Goal: Book appointment/travel/reservation

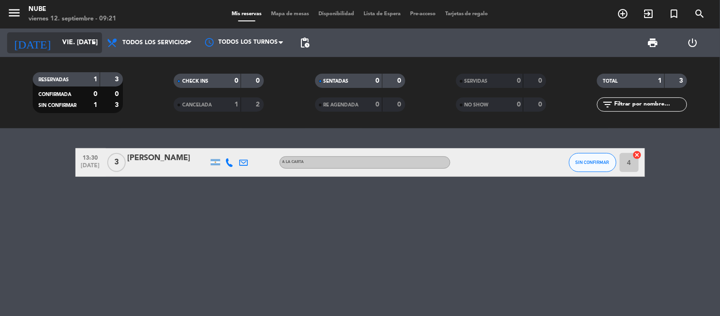
click at [83, 35] on input "vie. [DATE]" at bounding box center [102, 42] width 90 height 17
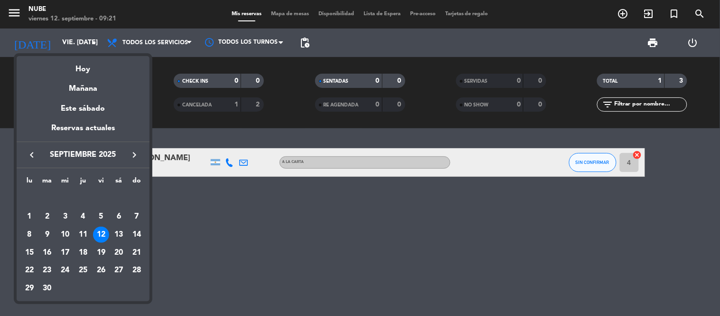
click at [471, 205] on div at bounding box center [360, 158] width 720 height 316
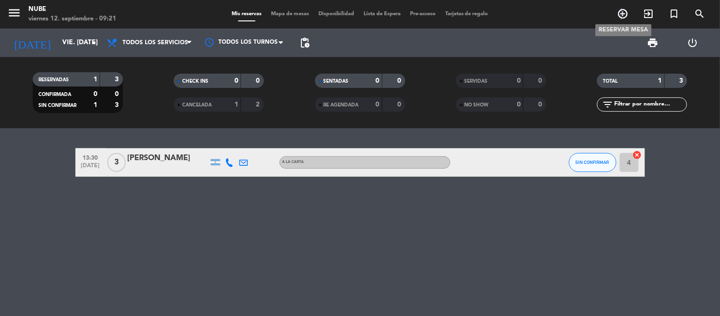
click at [623, 11] on icon "add_circle_outline" at bounding box center [623, 13] width 11 height 11
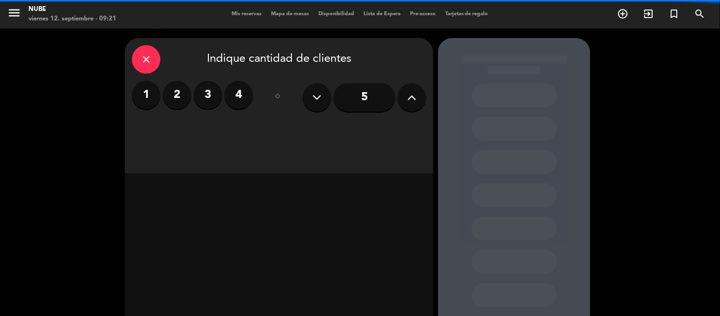
click at [175, 98] on label "2" at bounding box center [177, 95] width 28 height 28
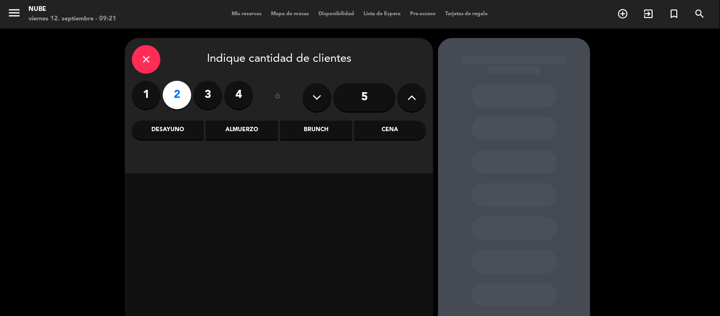
click at [225, 126] on div "Almuerzo" at bounding box center [242, 130] width 72 height 19
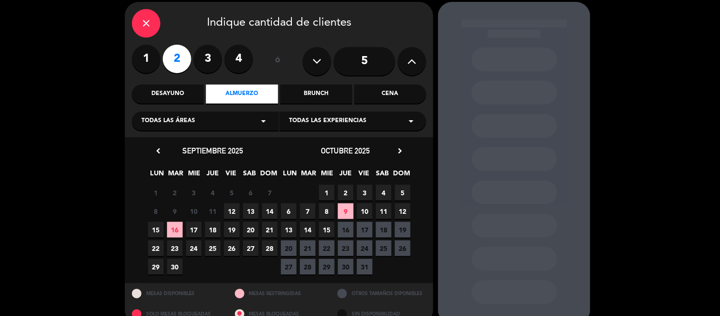
scroll to position [53, 0]
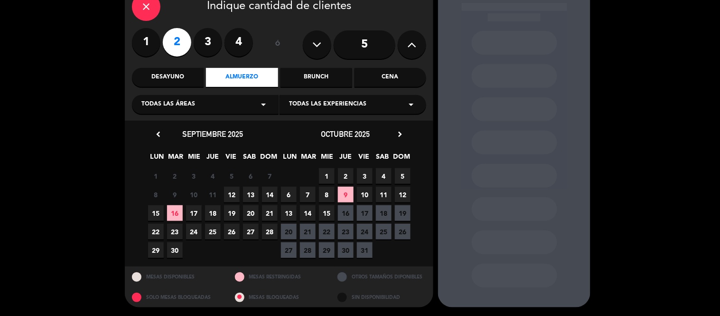
click at [233, 190] on span "12" at bounding box center [232, 195] width 16 height 16
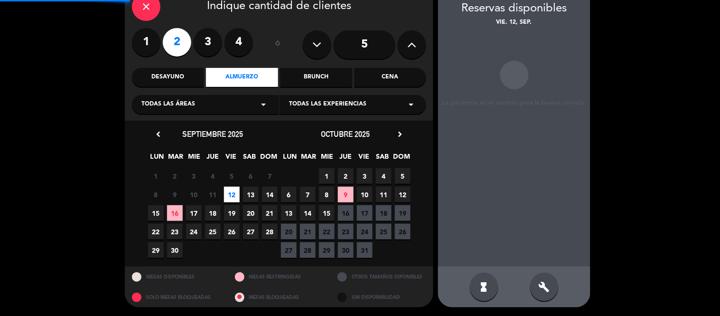
scroll to position [38, 0]
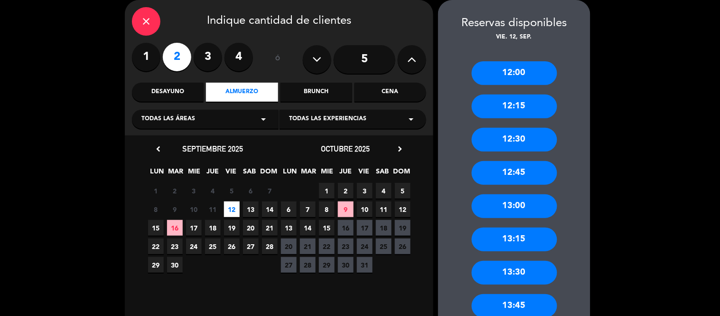
click at [515, 236] on div "13:15" at bounding box center [514, 239] width 85 height 24
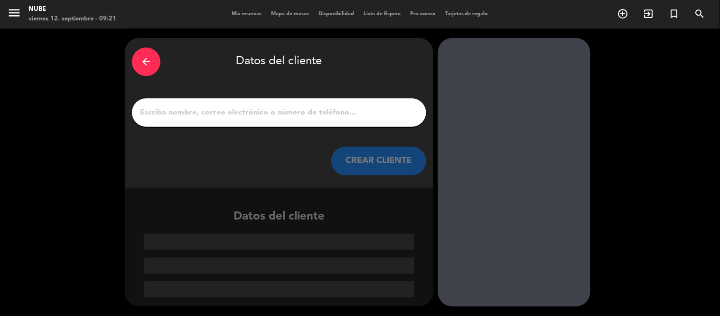
click at [286, 116] on input "1" at bounding box center [279, 112] width 280 height 13
paste input "[PERSON_NAME]"
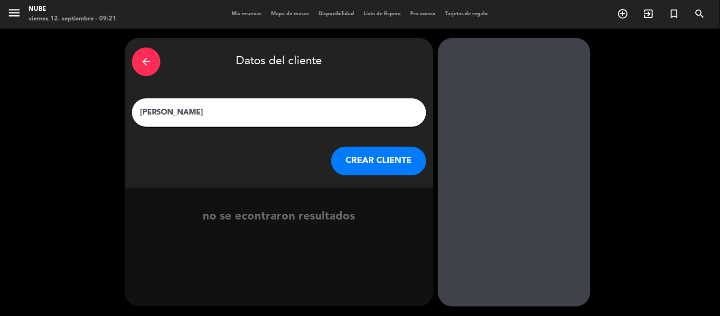
type input "[PERSON_NAME]"
click at [347, 170] on button "CREAR CLIENTE" at bounding box center [378, 161] width 95 height 28
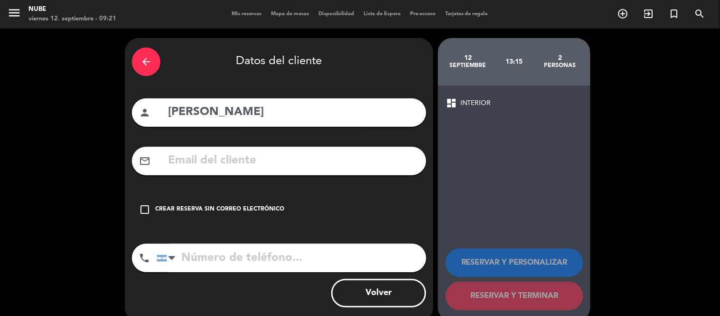
click at [196, 214] on div "check_box_outline_blank Crear reserva sin correo electrónico" at bounding box center [279, 209] width 294 height 28
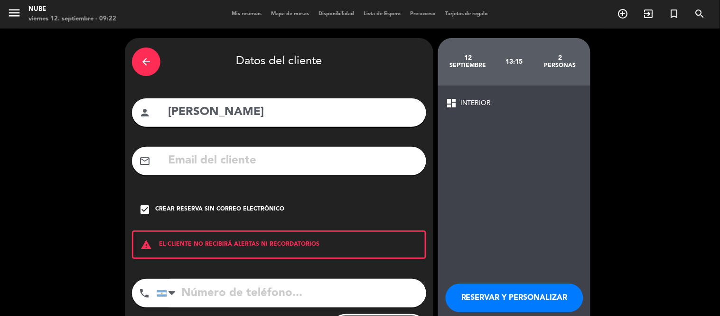
click at [254, 292] on input "tel" at bounding box center [292, 293] width 270 height 28
paste input "[PHONE_NUMBER]"
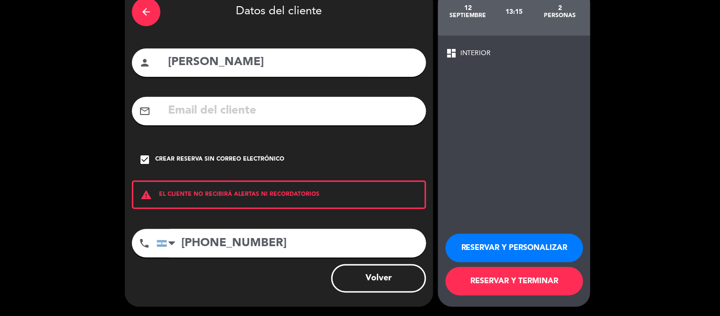
type input "[PHONE_NUMBER]"
click at [517, 283] on button "RESERVAR Y TERMINAR" at bounding box center [515, 281] width 138 height 28
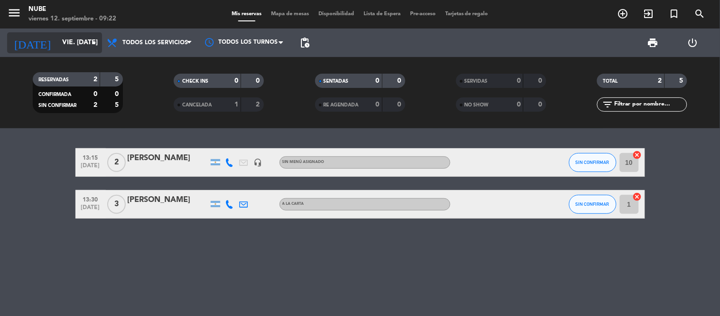
click at [77, 41] on input "vie. [DATE]" at bounding box center [102, 42] width 90 height 17
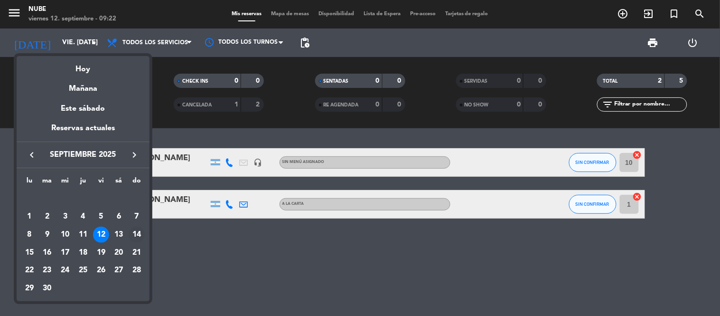
click at [138, 236] on div "14" at bounding box center [137, 235] width 16 height 16
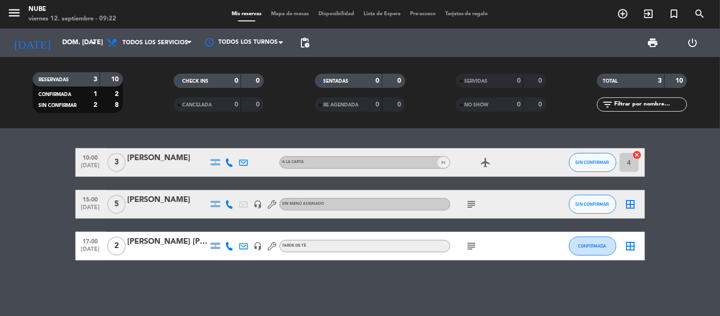
click at [143, 281] on div "10:00 [DATE] 3 [PERSON_NAME] A [PERSON_NAME] 2 v airplanemode_active SIN CONFIR…" at bounding box center [360, 222] width 720 height 188
click at [168, 244] on div "[PERSON_NAME] [PERSON_NAME]" at bounding box center [168, 242] width 81 height 12
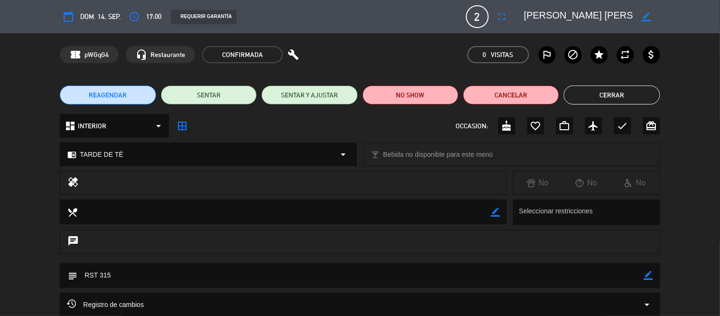
click at [611, 96] on button "Cerrar" at bounding box center [612, 94] width 96 height 19
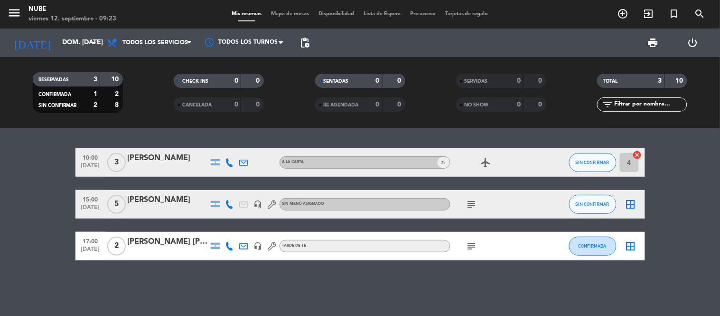
click at [473, 245] on icon "subject" at bounding box center [471, 245] width 11 height 11
click at [17, 225] on bookings-row "10:00 [DATE] 3 [PERSON_NAME] A [PERSON_NAME] 2 v airplanemode_active SIN CONFIR…" at bounding box center [360, 204] width 720 height 112
click at [57, 46] on input "dom. [DATE]" at bounding box center [102, 42] width 90 height 17
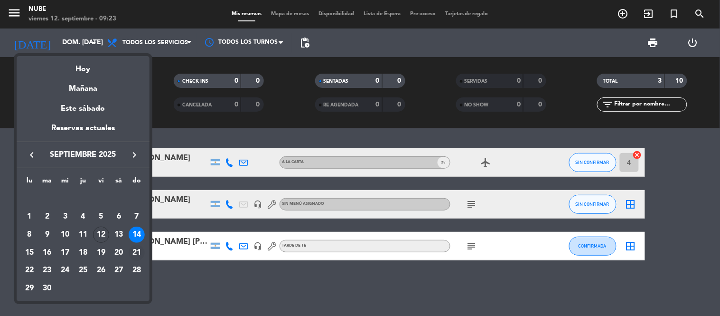
click at [139, 252] on div "21" at bounding box center [137, 253] width 16 height 16
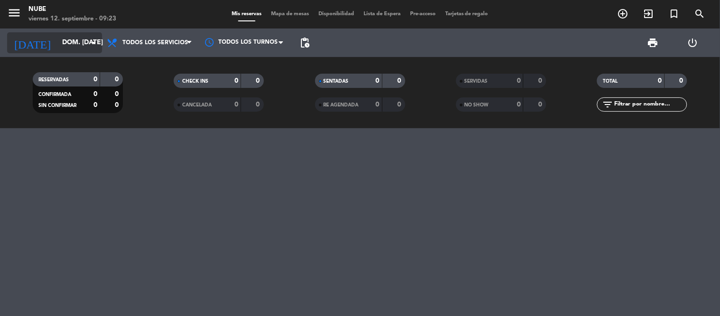
click at [65, 45] on input "dom. [DATE]" at bounding box center [102, 42] width 90 height 17
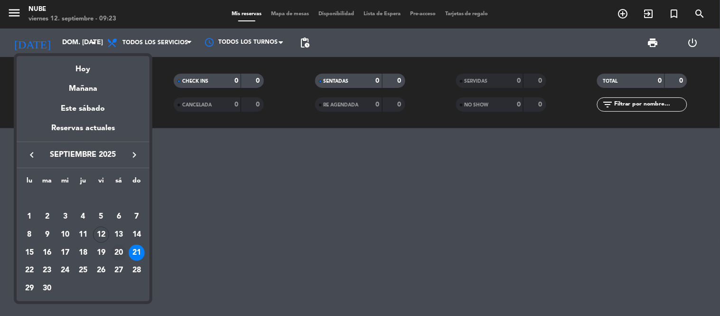
click at [121, 251] on div "20" at bounding box center [119, 253] width 16 height 16
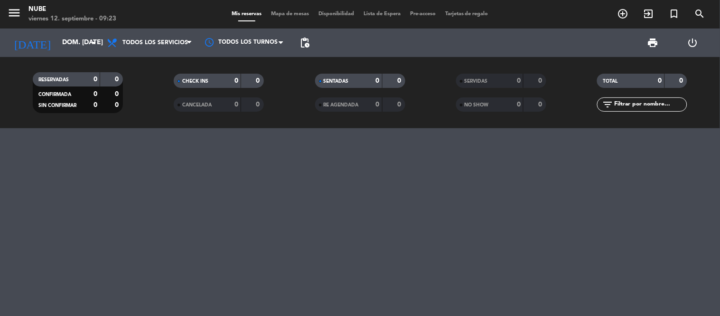
type input "sáb. [DATE]"
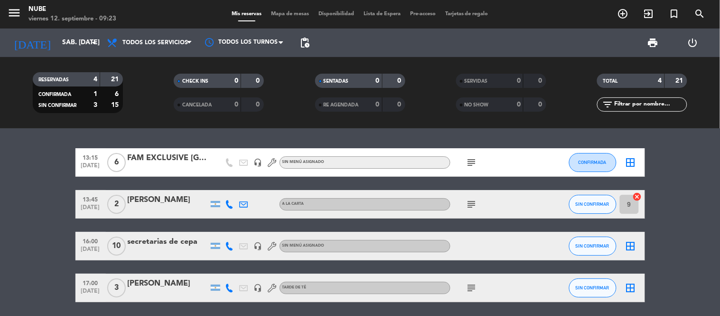
click at [476, 160] on icon "subject" at bounding box center [471, 162] width 11 height 11
click at [465, 202] on span "subject" at bounding box center [472, 204] width 14 height 11
click at [171, 249] on div at bounding box center [168, 252] width 81 height 8
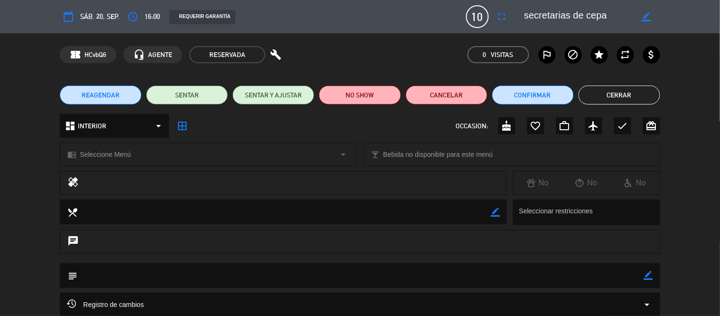
drag, startPoint x: 214, startPoint y: 274, endPoint x: 501, endPoint y: 271, distance: 286.8
click at [219, 274] on textarea at bounding box center [360, 275] width 567 height 24
click at [648, 274] on icon "border_color" at bounding box center [648, 275] width 9 height 9
click at [637, 274] on textarea at bounding box center [360, 275] width 567 height 24
type textarea "rst 311"
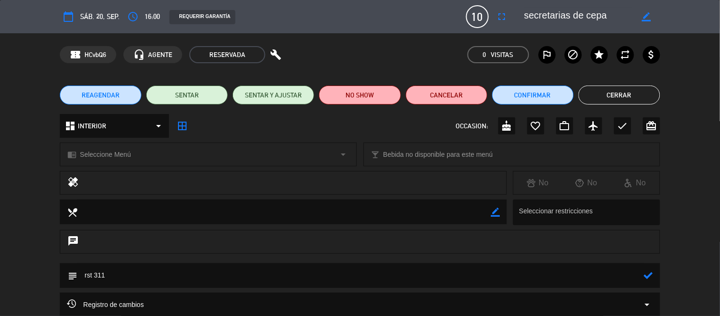
click at [652, 271] on icon at bounding box center [648, 275] width 9 height 9
click at [526, 98] on button "Confirmar" at bounding box center [533, 94] width 82 height 19
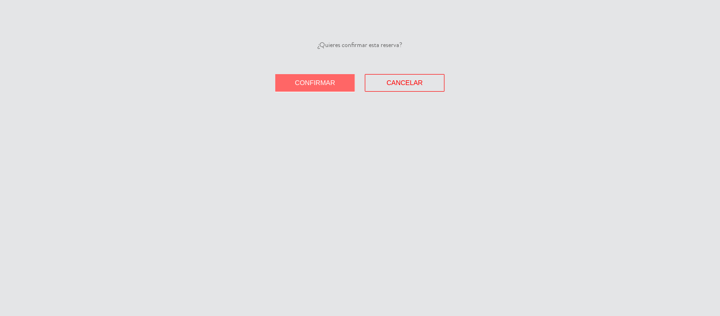
click at [335, 81] on button "Confirmar" at bounding box center [315, 83] width 80 height 18
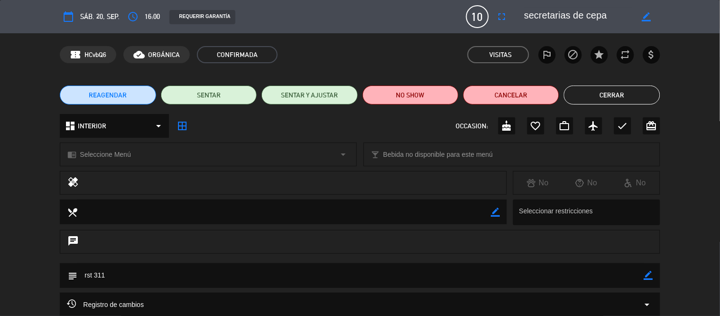
click at [630, 88] on button "Cerrar" at bounding box center [612, 94] width 96 height 19
